Goal: Information Seeking & Learning: Compare options

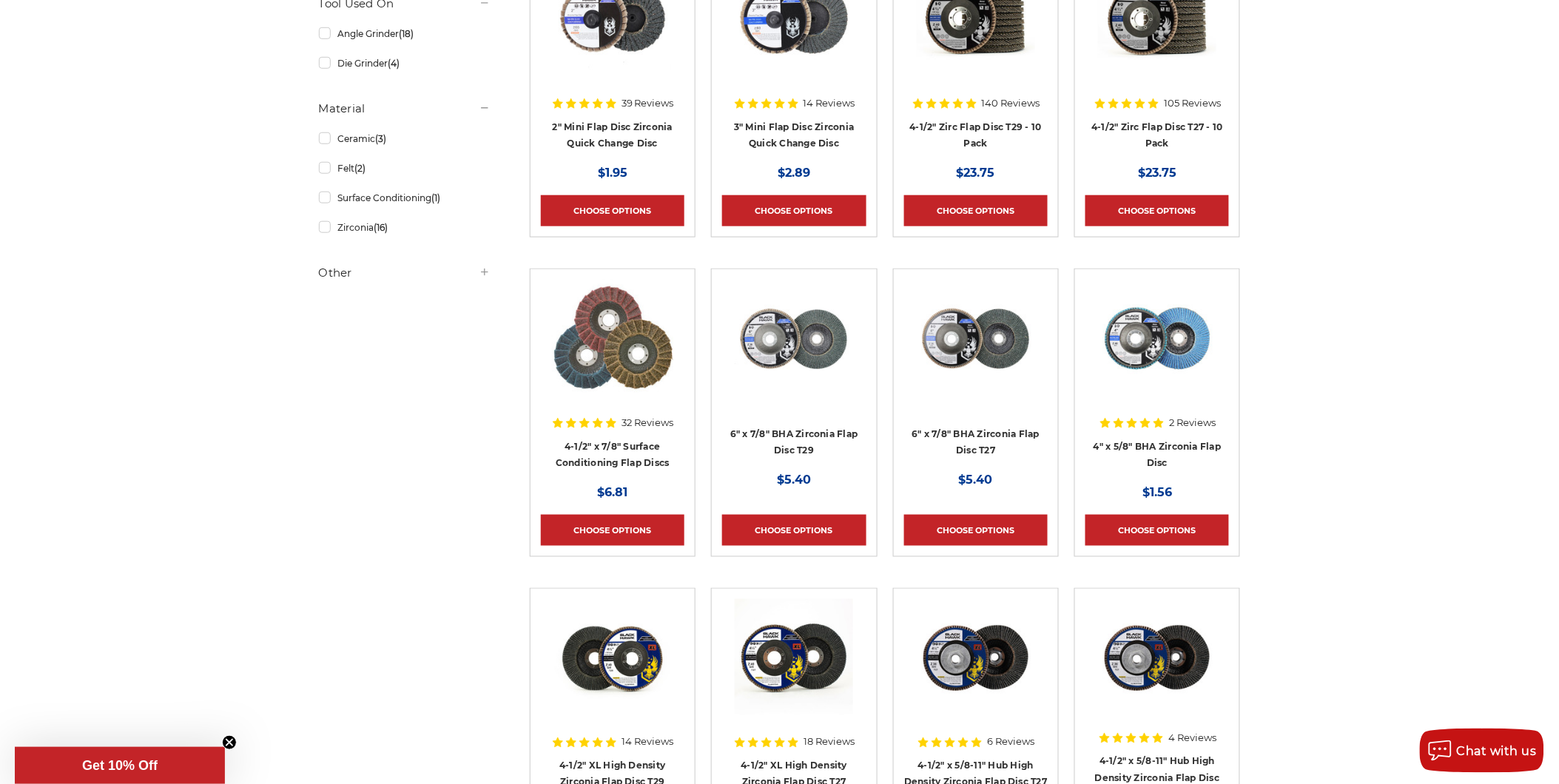
scroll to position [246, 0]
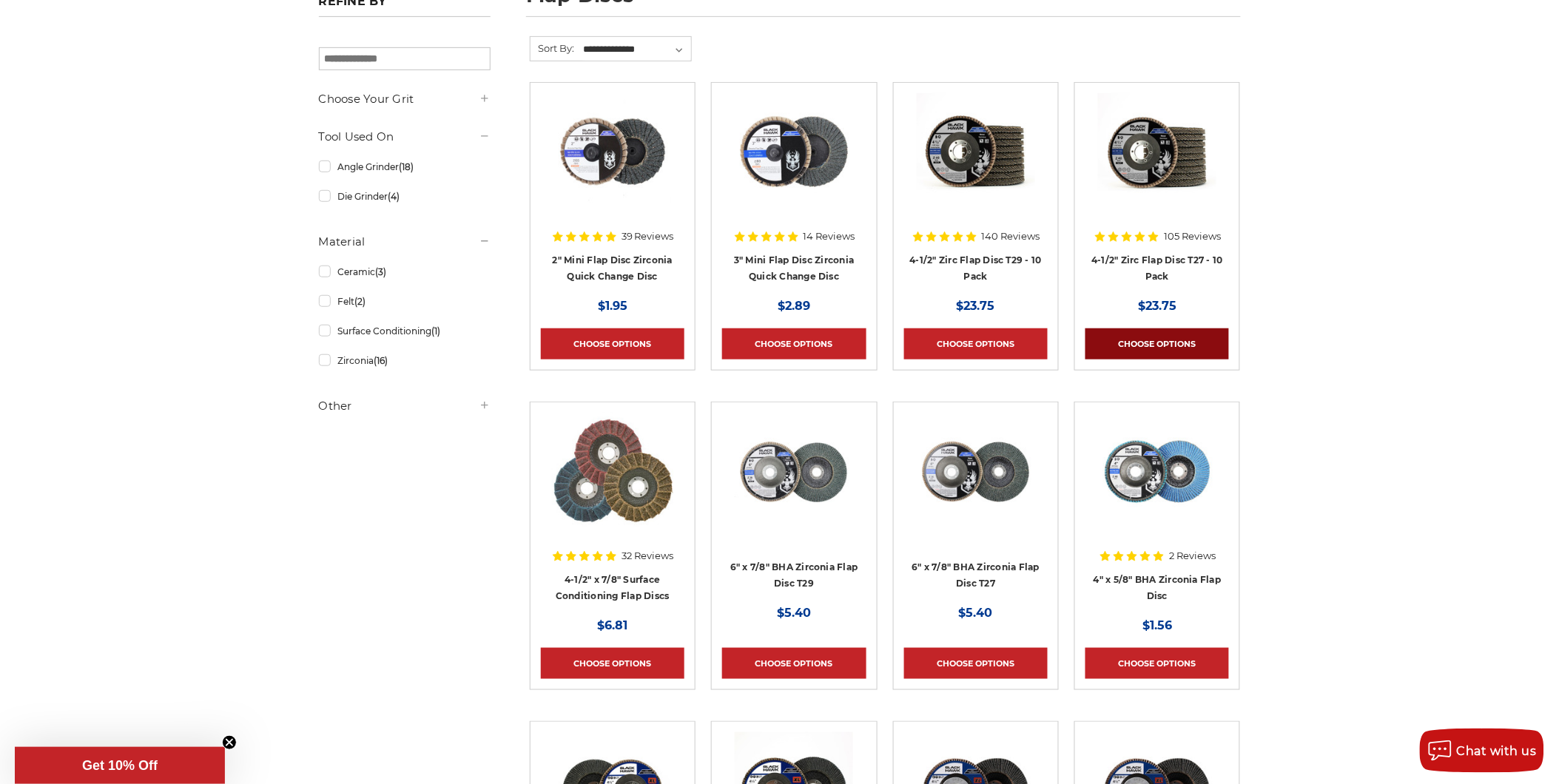
click at [1170, 336] on link "Choose Options" at bounding box center [1156, 344] width 143 height 31
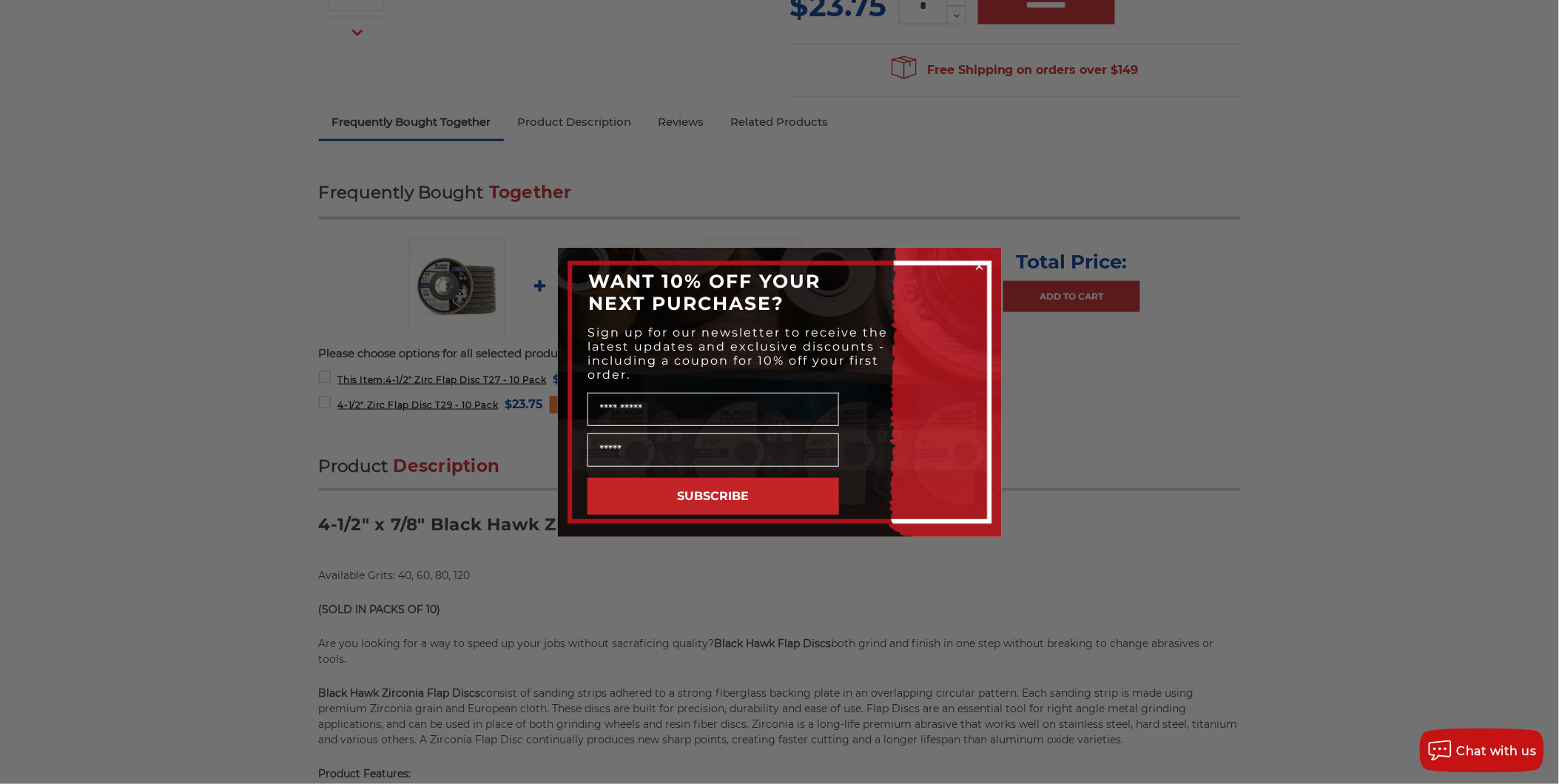
scroll to position [668, 0]
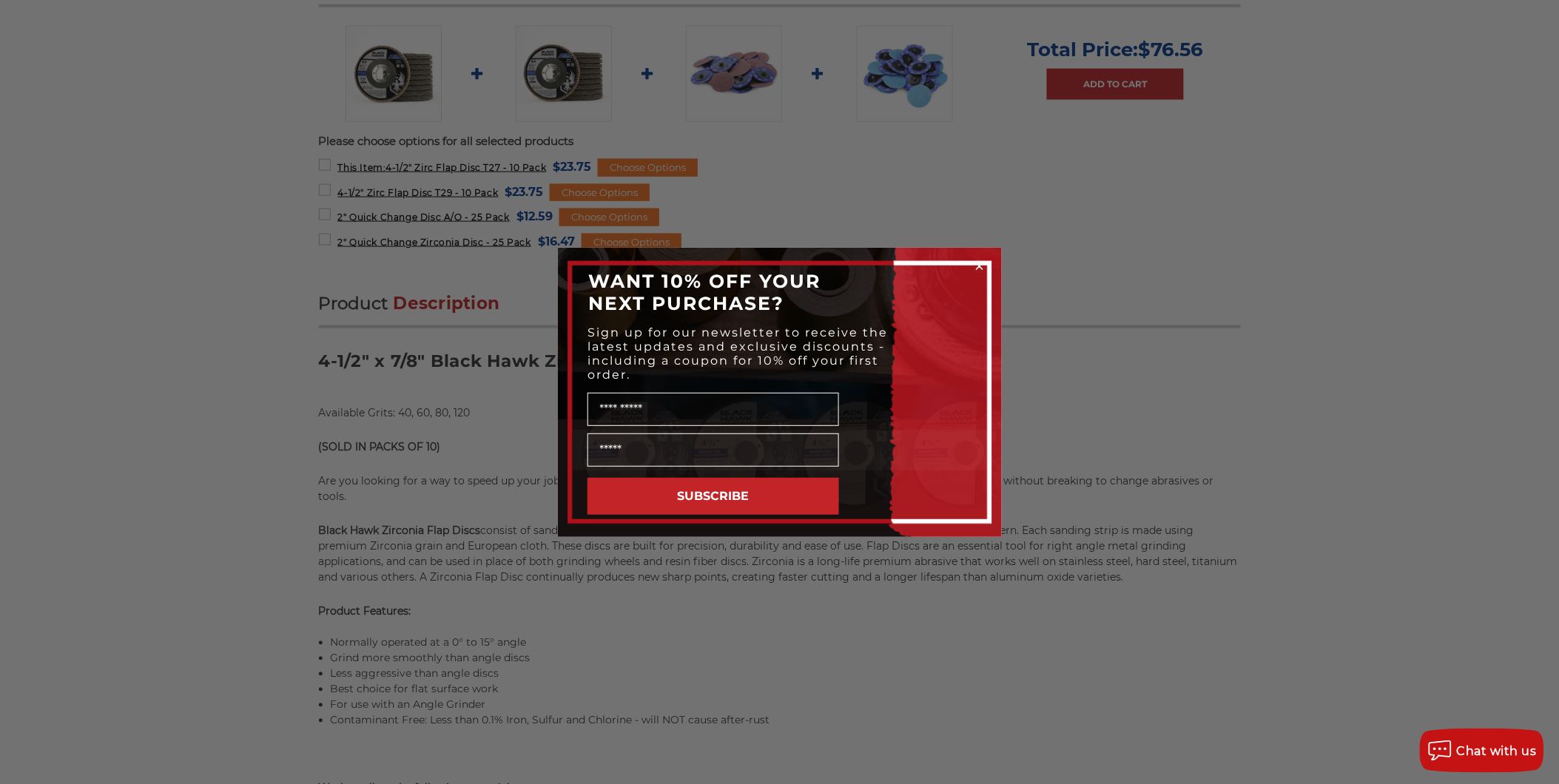
click at [981, 259] on circle "Close dialog" at bounding box center [979, 265] width 14 height 14
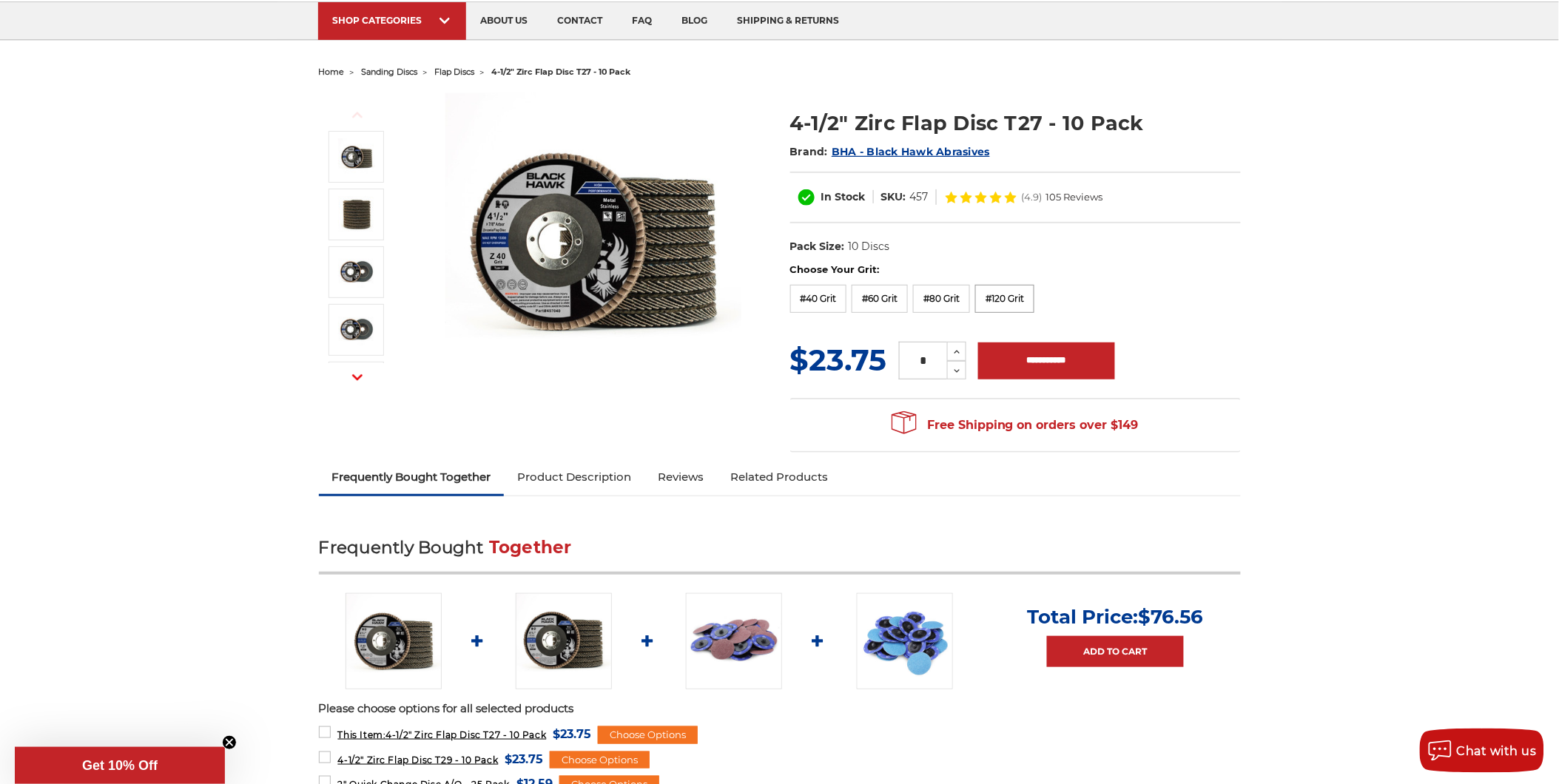
scroll to position [92, 0]
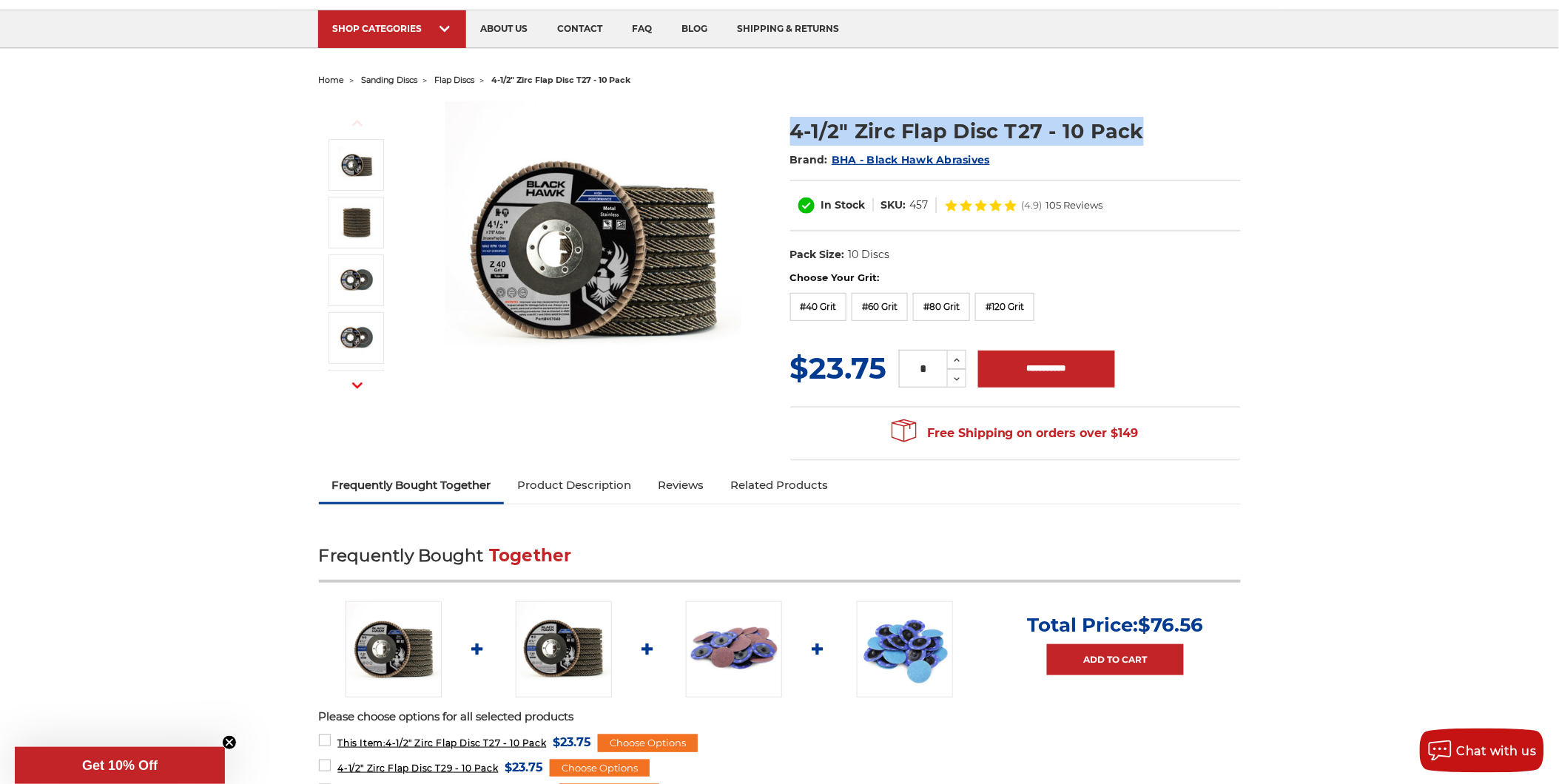
drag, startPoint x: 793, startPoint y: 129, endPoint x: 1222, endPoint y: 130, distance: 429.0
click at [1222, 130] on h1 "4-1/2" Zirc Flap Disc T27 - 10 Pack" at bounding box center [1016, 131] width 451 height 29
copy h1 "4-1/2" Zirc Flap Disc T27 - 10 Pack"
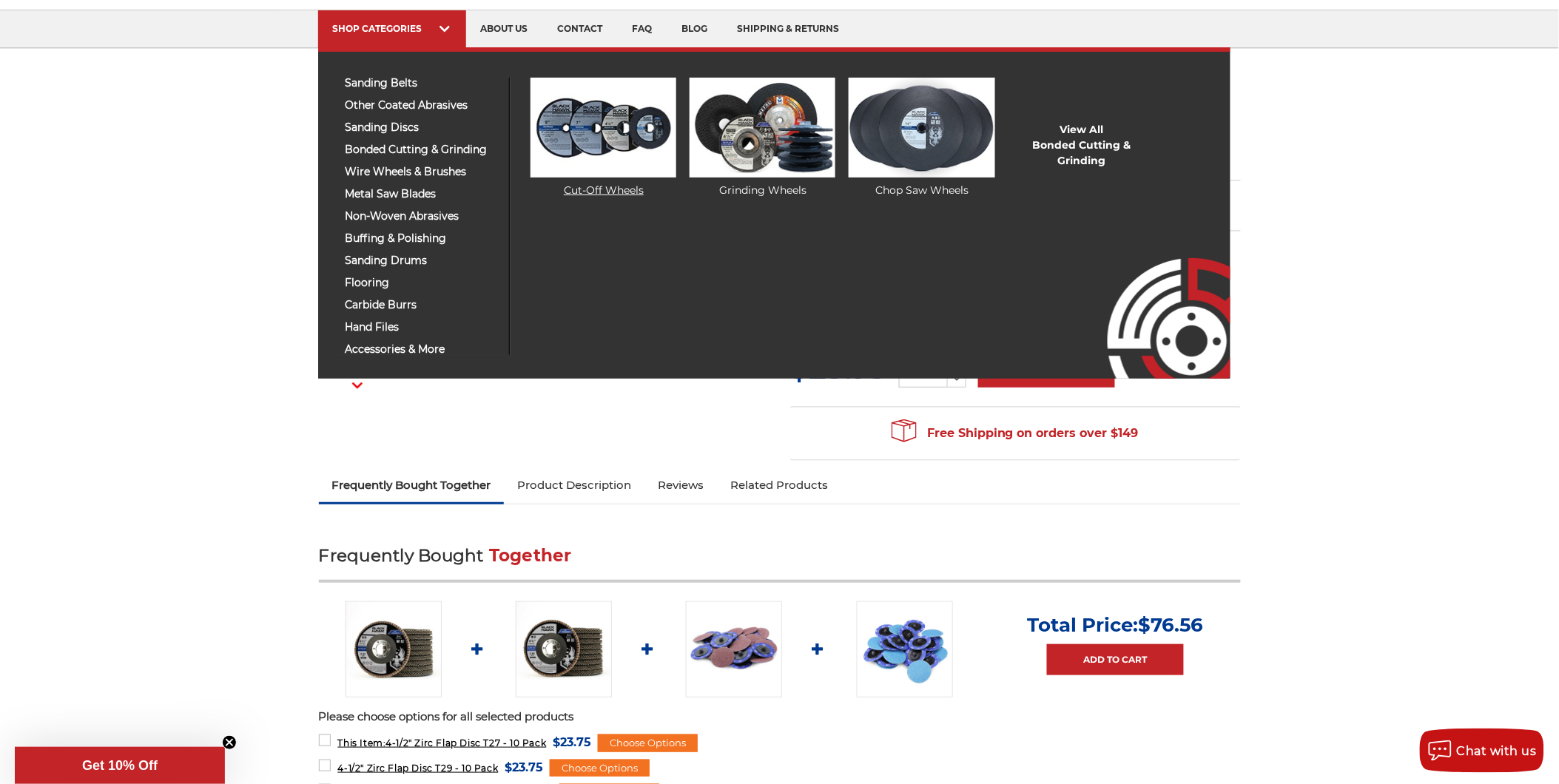
click at [552, 142] on img at bounding box center [603, 128] width 146 height 100
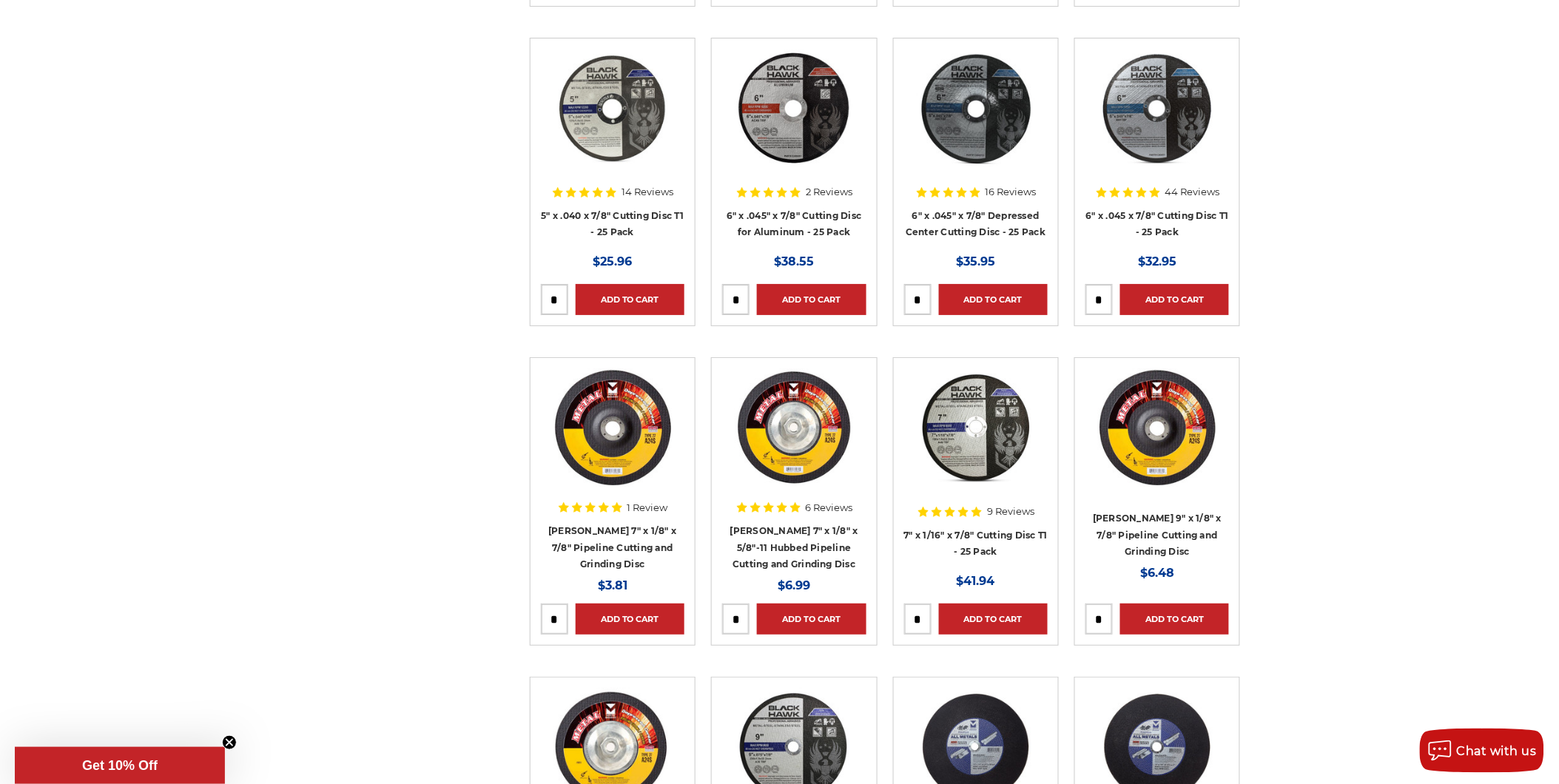
scroll to position [1890, 0]
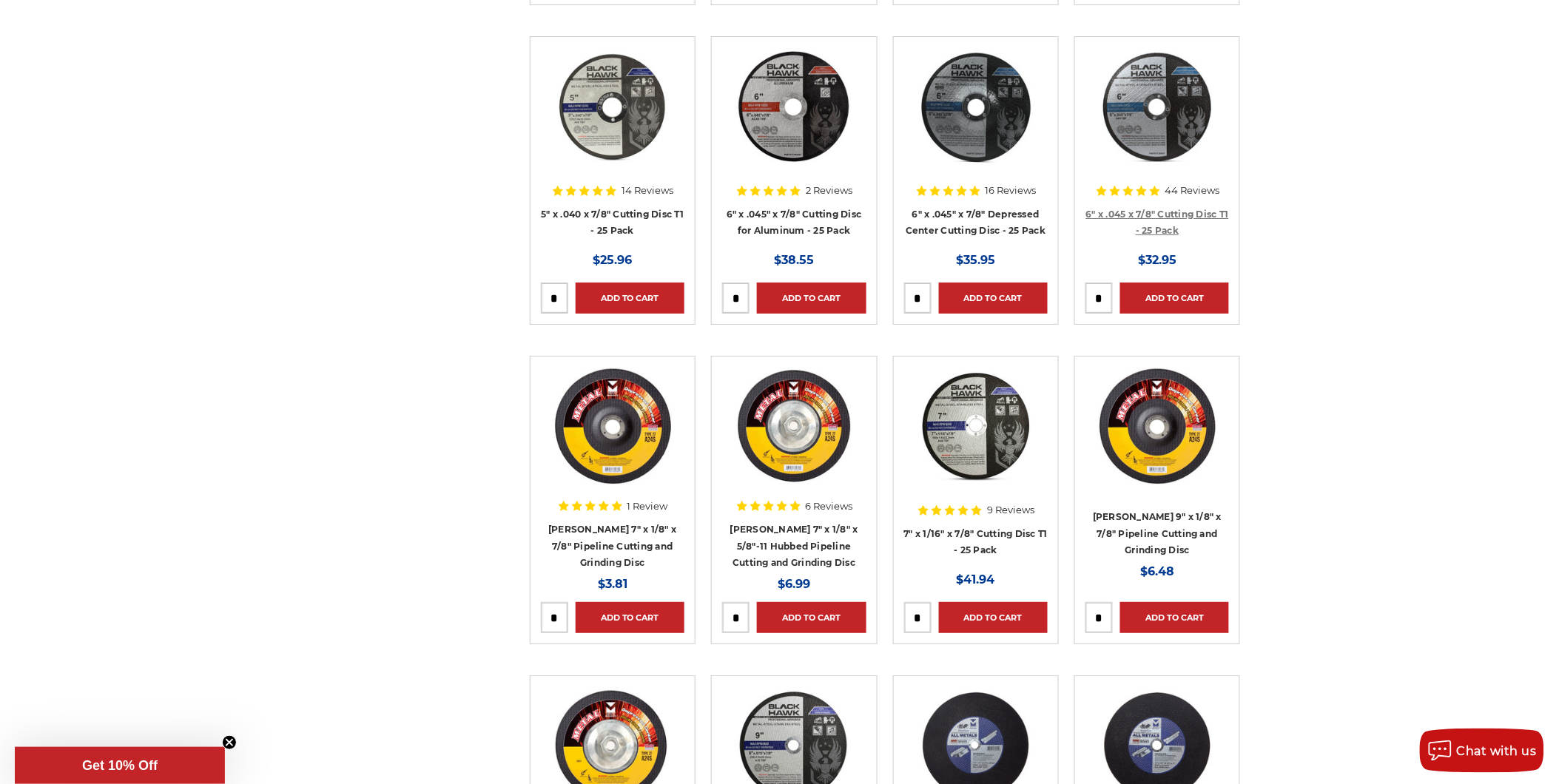
click at [1166, 222] on link "6" x .045 x 7/8" Cutting Disc T1 - 25 Pack" at bounding box center [1157, 223] width 143 height 28
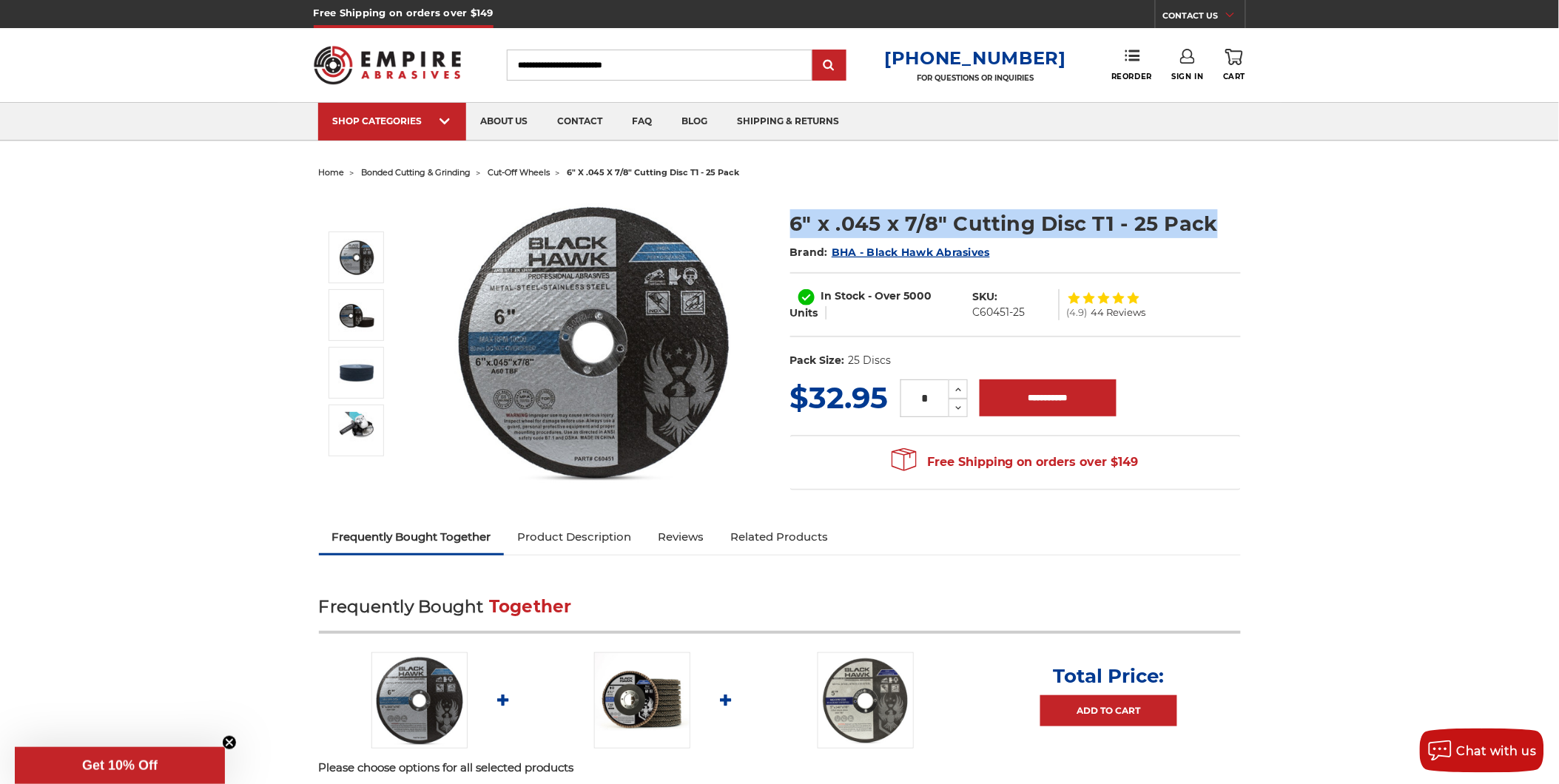
drag, startPoint x: 795, startPoint y: 219, endPoint x: 1243, endPoint y: 220, distance: 448.0
click at [1243, 220] on section "6" x .045 x 7/8" Cutting Disc T1 - 25 Pack Brand: BHA - Black Hawk Abrasives In…" at bounding box center [1016, 285] width 471 height 182
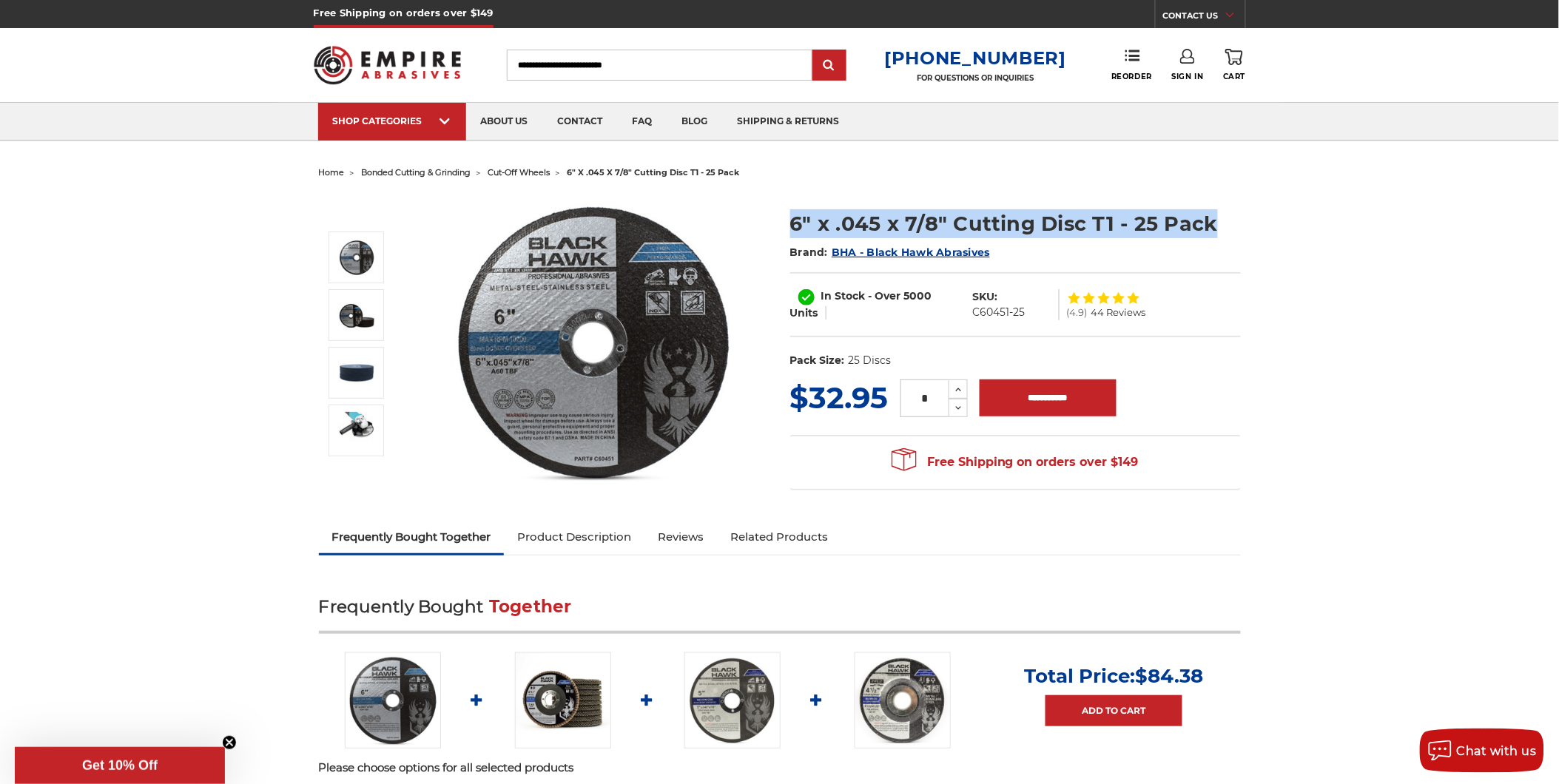
copy h1 "6" x .045 x 7/8" Cutting Disc T1 - 25 Pack"
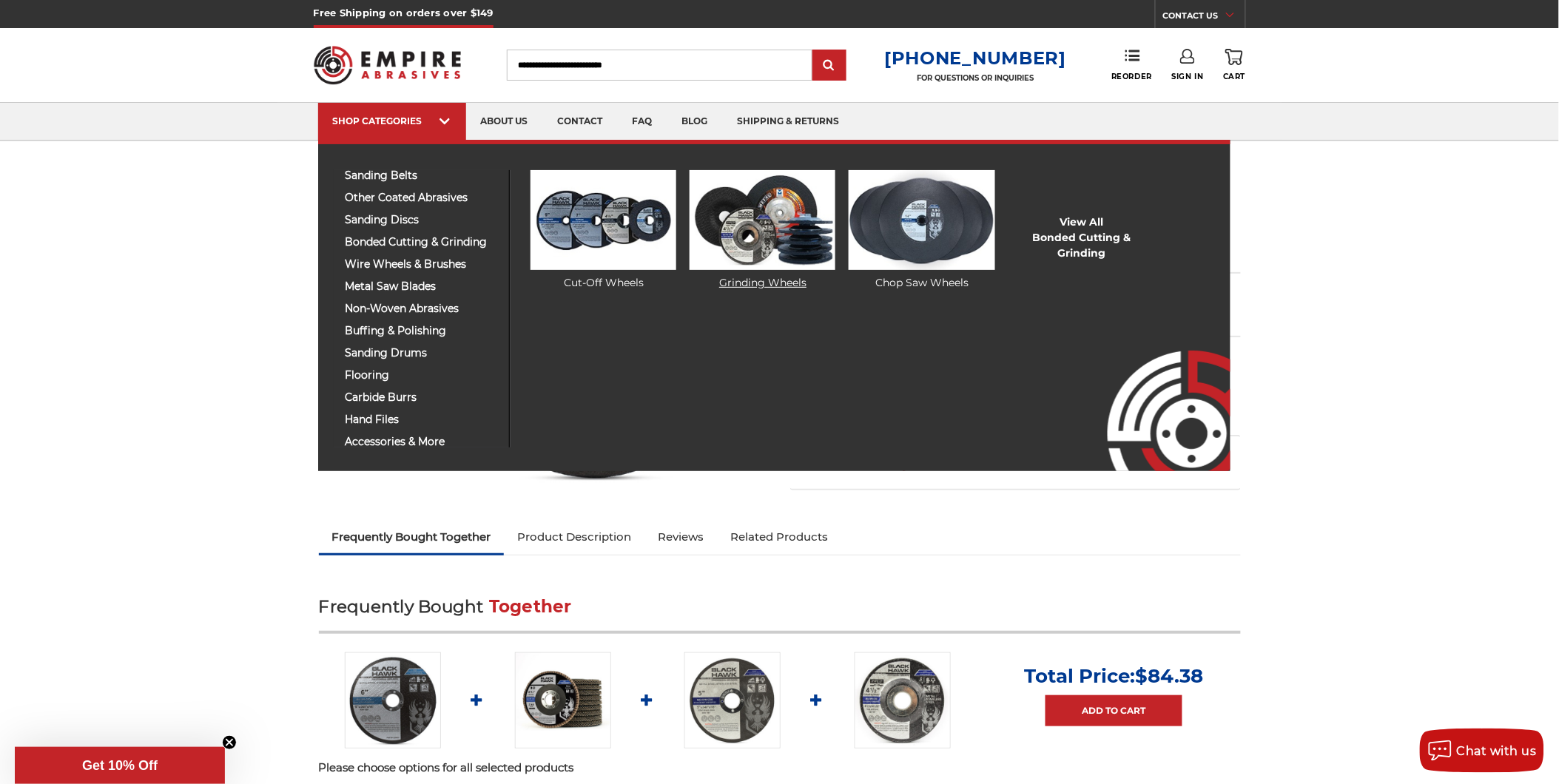
click at [748, 236] on img at bounding box center [763, 220] width 146 height 100
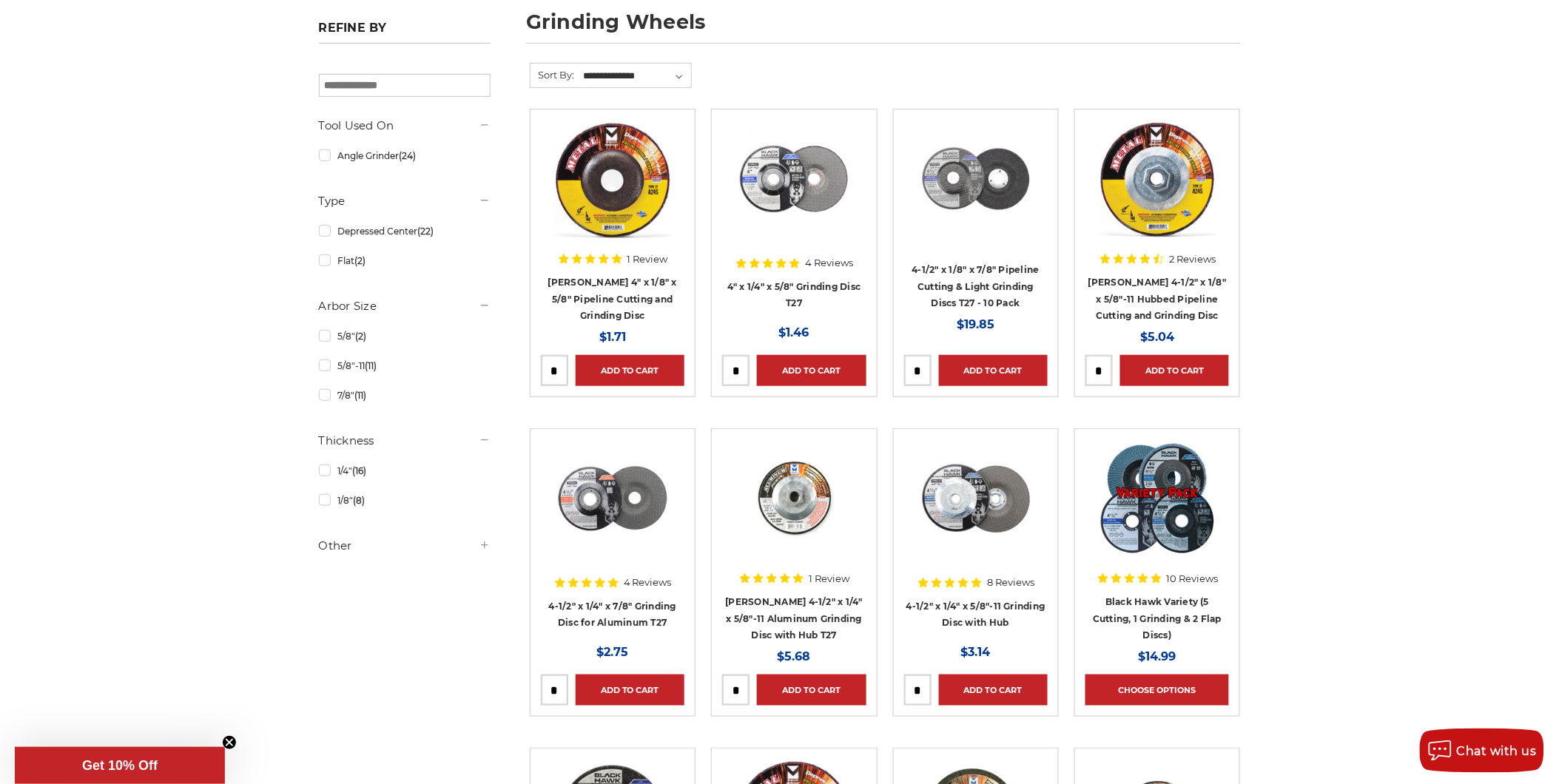
scroll to position [164, 0]
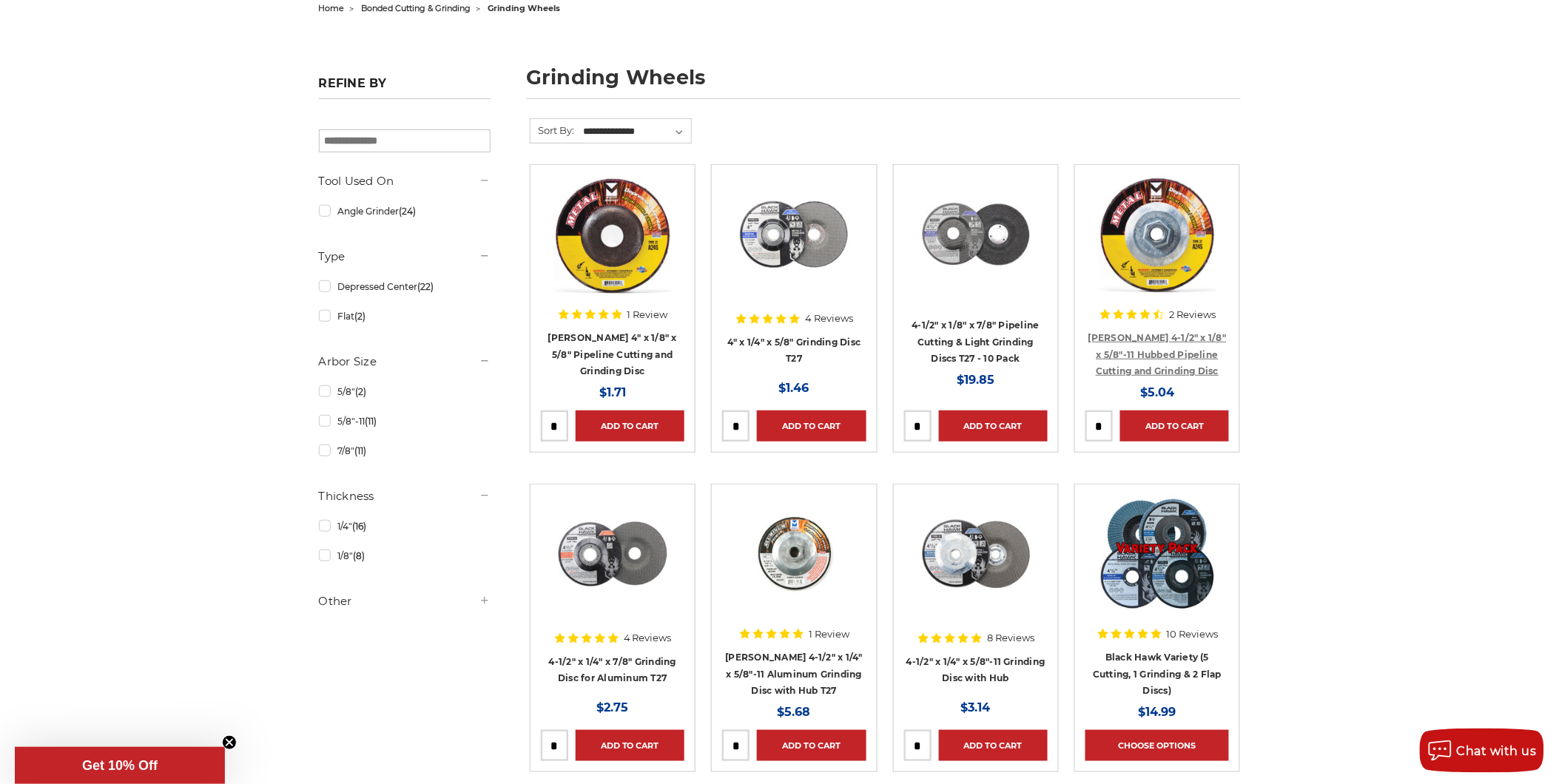
click at [1185, 350] on link "[PERSON_NAME] 4-1/2" x 1/8" x 5/8"-11 Hubbed Pipeline Cutting and Grinding Disc" at bounding box center [1157, 354] width 138 height 44
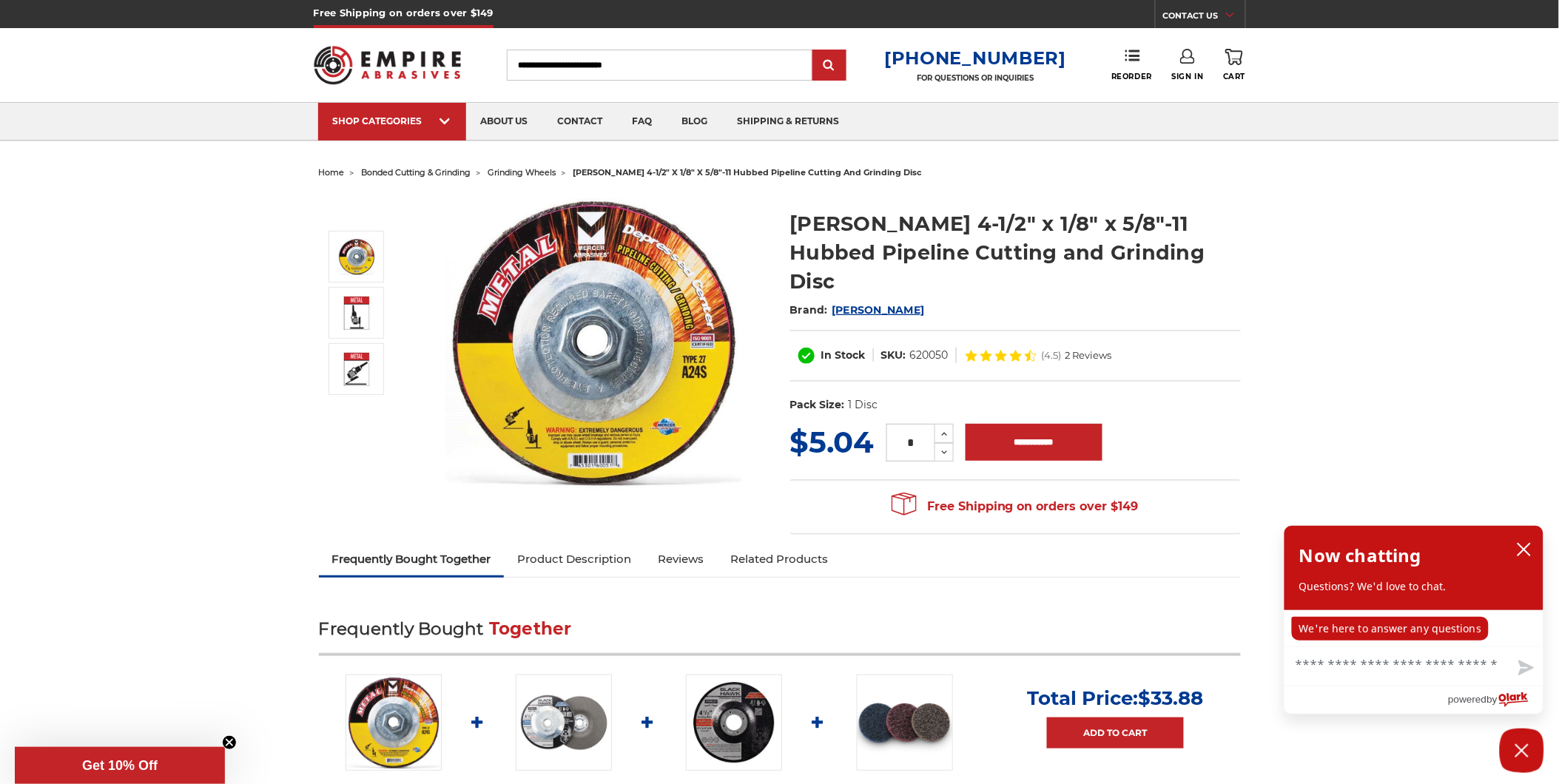
click at [789, 223] on section "[PERSON_NAME] 4-1/2" x 1/8" x 5/8"-11 Hubbed Pipeline Cutting and Grinding Disc…" at bounding box center [1016, 308] width 471 height 228
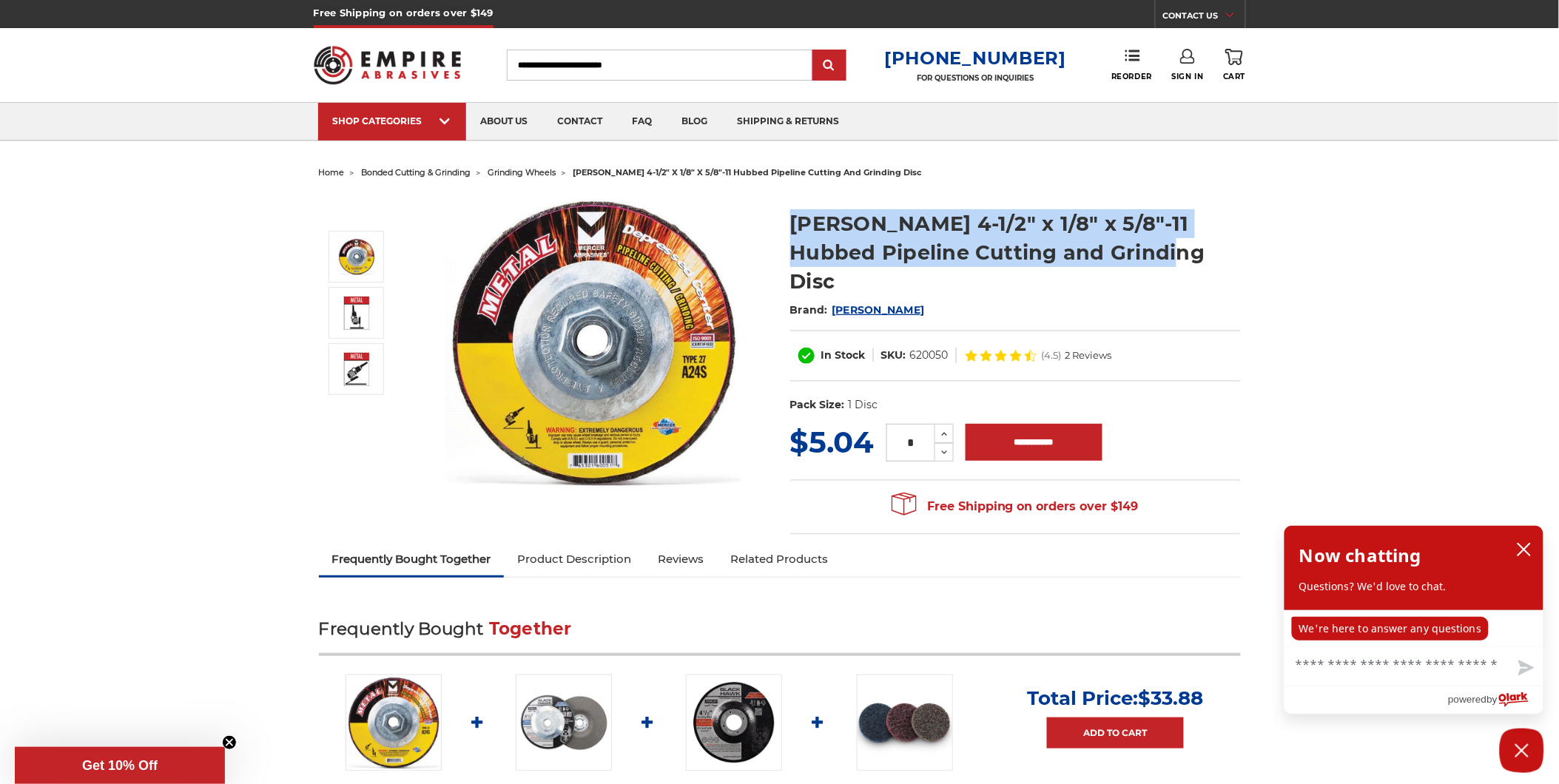
drag, startPoint x: 792, startPoint y: 220, endPoint x: 1239, endPoint y: 245, distance: 447.7
click at [1239, 245] on h1 "[PERSON_NAME] 4-1/2" x 1/8" x 5/8"-11 Hubbed Pipeline Cutting and Grinding Disc" at bounding box center [1016, 253] width 451 height 87
copy h1 "[PERSON_NAME] 4-1/2" x 1/8" x 5/8"-11 Hubbed Pipeline Cutting and Grinding Disc"
